Goal: Information Seeking & Learning: Learn about a topic

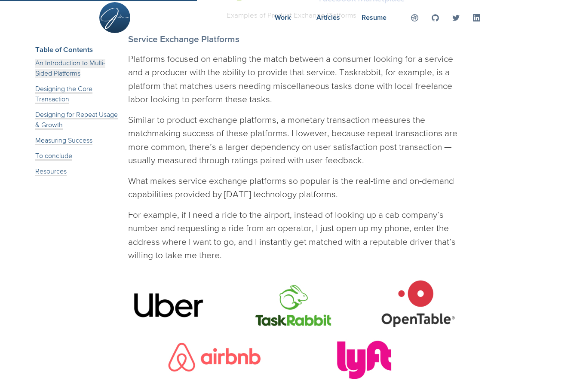
scroll to position [2992, 0]
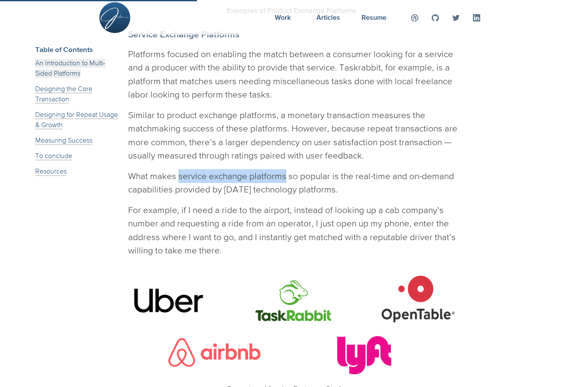
drag, startPoint x: 179, startPoint y: 120, endPoint x: 285, endPoint y: 125, distance: 106.7
click at [285, 169] on p "What makes service exchange platforms so popular is the real-time and on-demand…" at bounding box center [293, 182] width 330 height 27
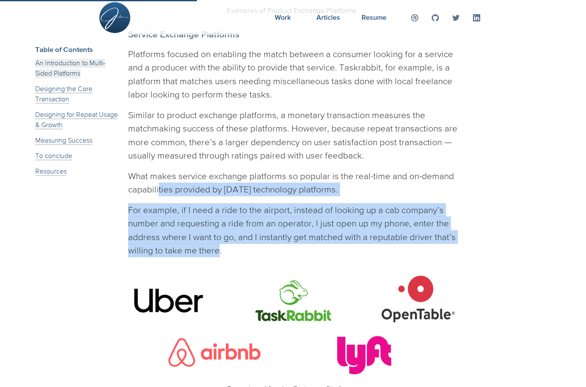
drag, startPoint x: 218, startPoint y: 196, endPoint x: 157, endPoint y: 128, distance: 91.0
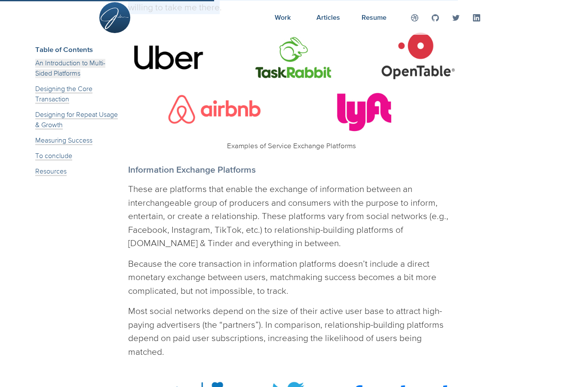
scroll to position [3250, 0]
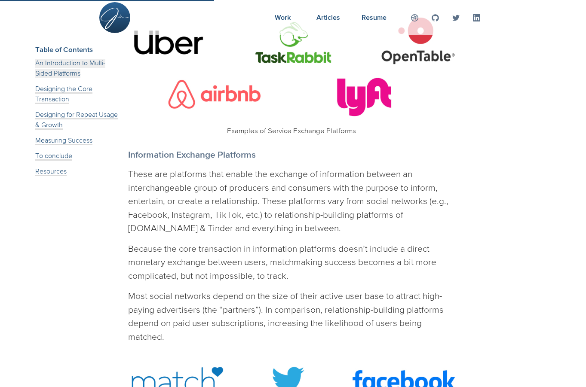
click at [172, 167] on p "These are platforms that enable the exchange of information between an intercha…" at bounding box center [293, 201] width 330 height 68
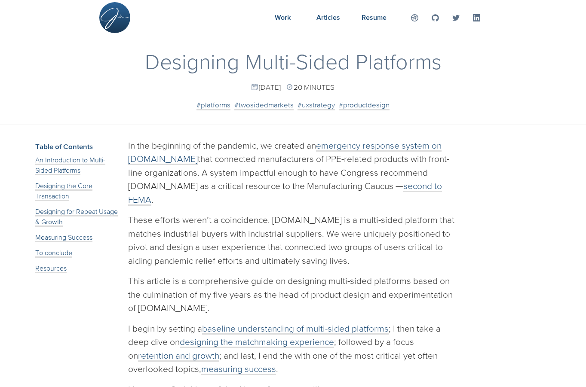
scroll to position [0, 0]
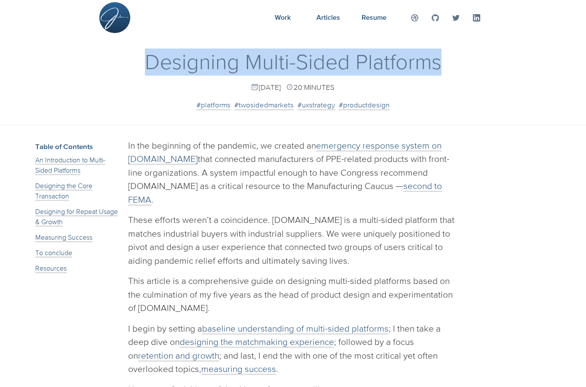
drag, startPoint x: 144, startPoint y: 63, endPoint x: 445, endPoint y: 55, distance: 300.6
click at [445, 55] on h1 "Designing Multi-Sided Platforms" at bounding box center [293, 62] width 516 height 27
copy h1 "Designing Multi-Sided Platforms"
click at [297, 33] on link "Work" at bounding box center [283, 17] width 46 height 35
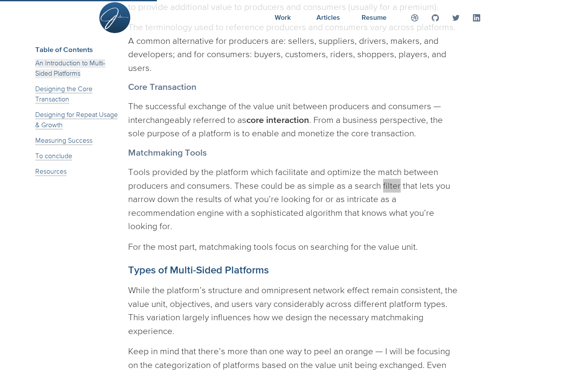
scroll to position [2410, 0]
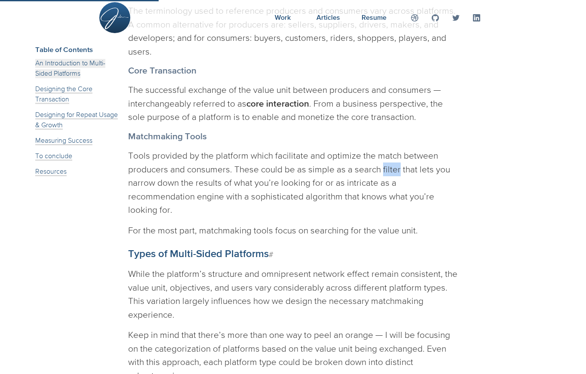
click at [231, 247] on h3 "Types of Multi-Sided Platforms #" at bounding box center [293, 253] width 330 height 13
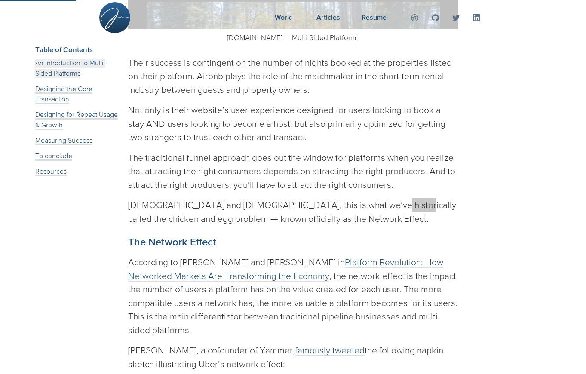
scroll to position [1248, 0]
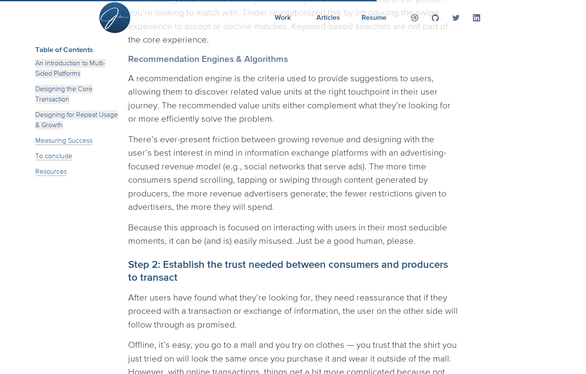
scroll to position [5012, 0]
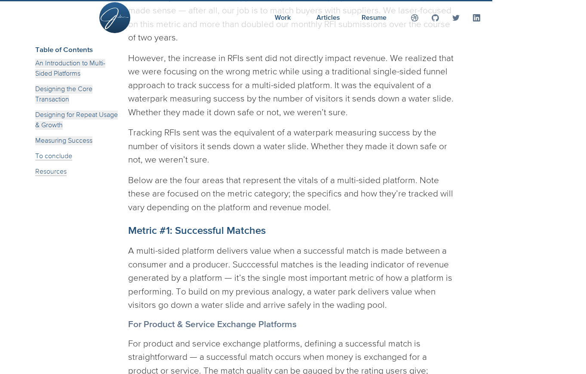
scroll to position [8110, 0]
